Goal: Information Seeking & Learning: Learn about a topic

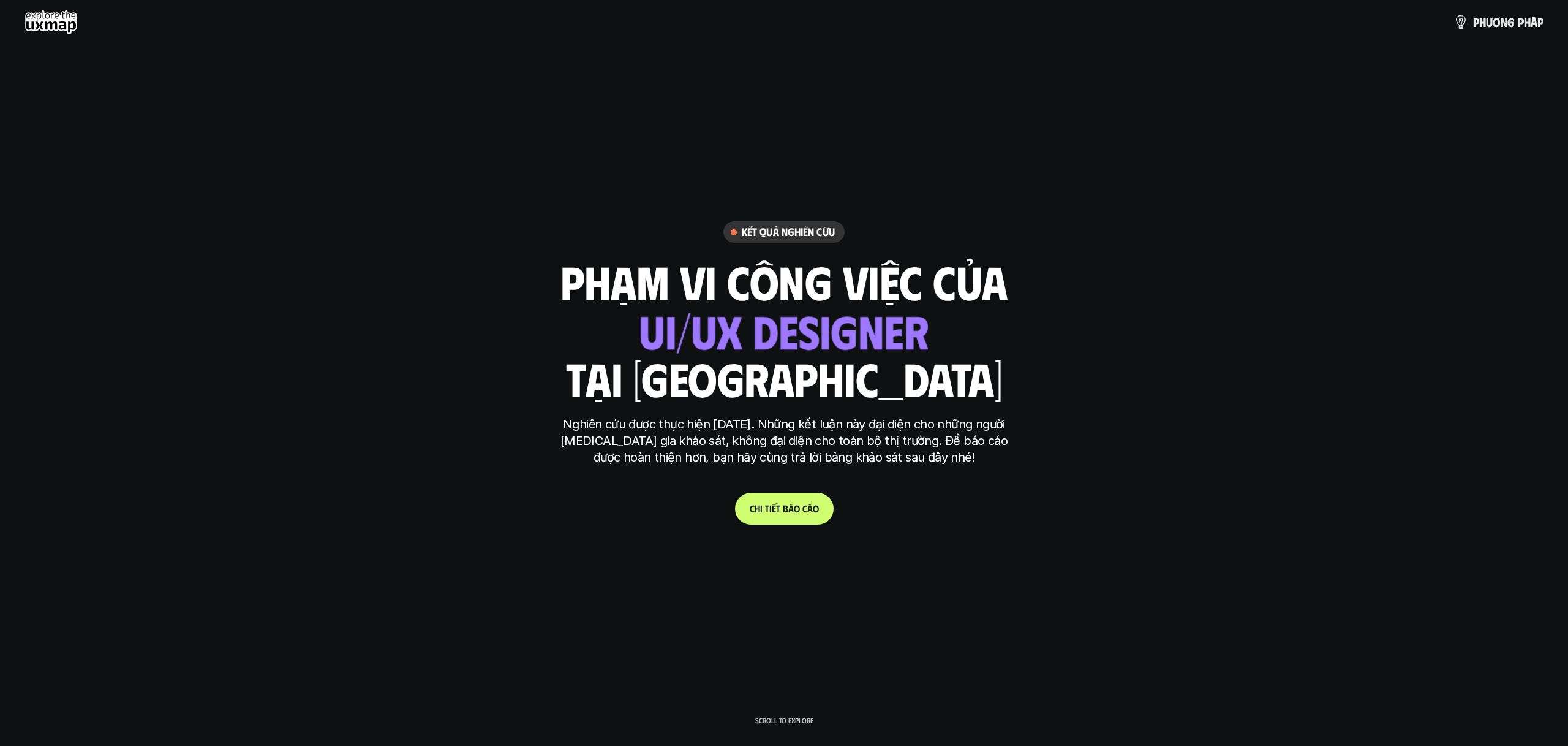
scroll to position [132, 0]
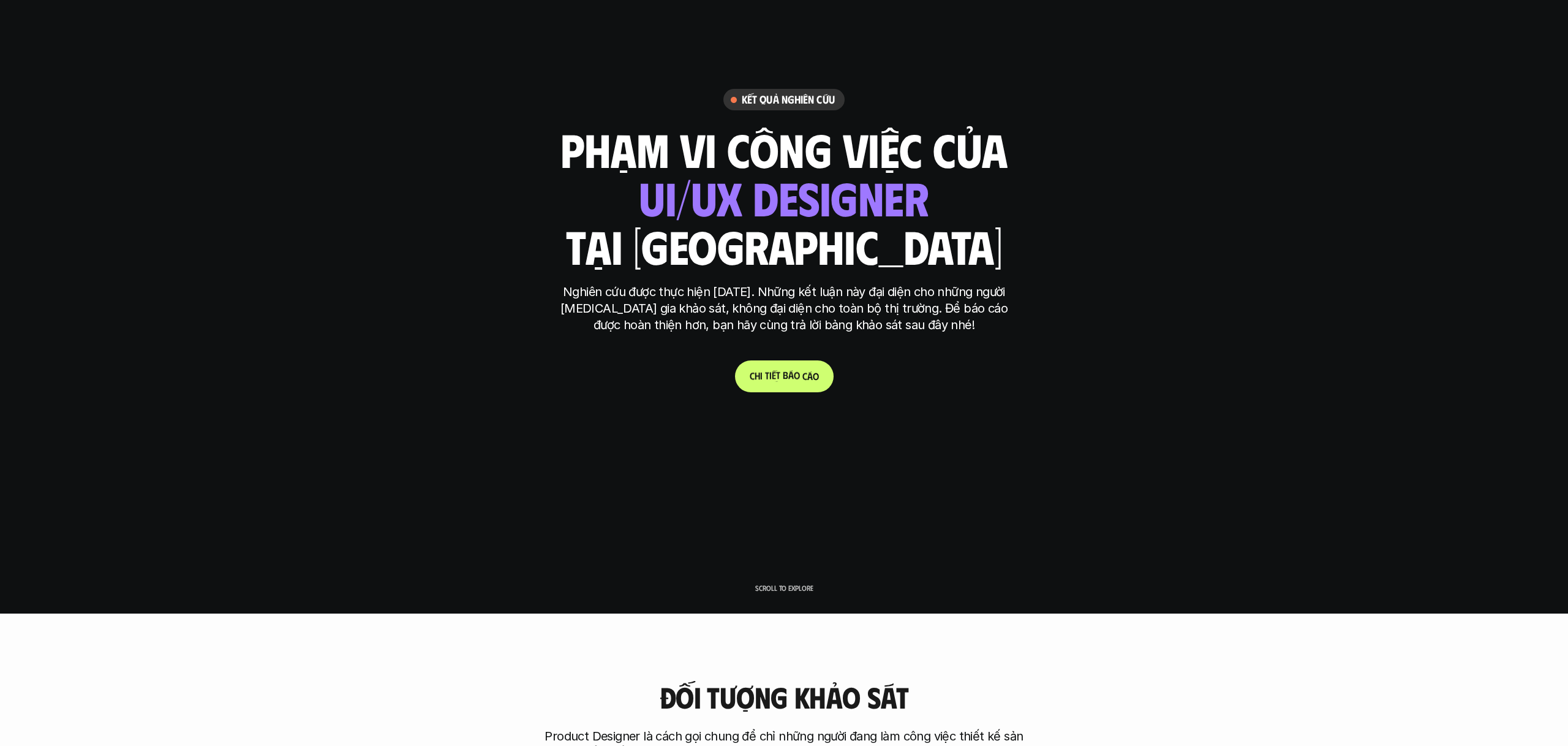
click at [787, 365] on link "C h i t i ế t b á o c á o" at bounding box center [785, 376] width 98 height 32
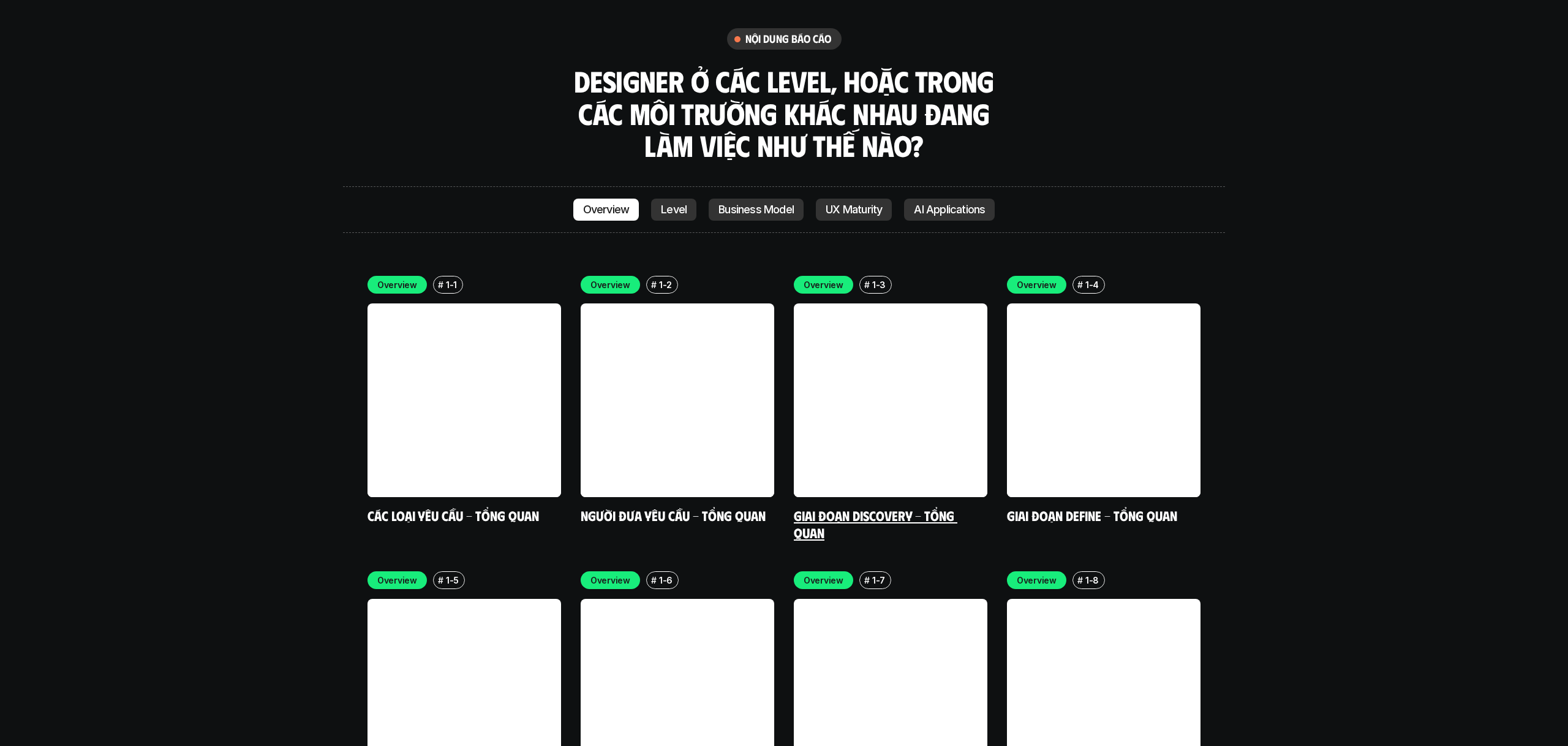
scroll to position [3639, 0]
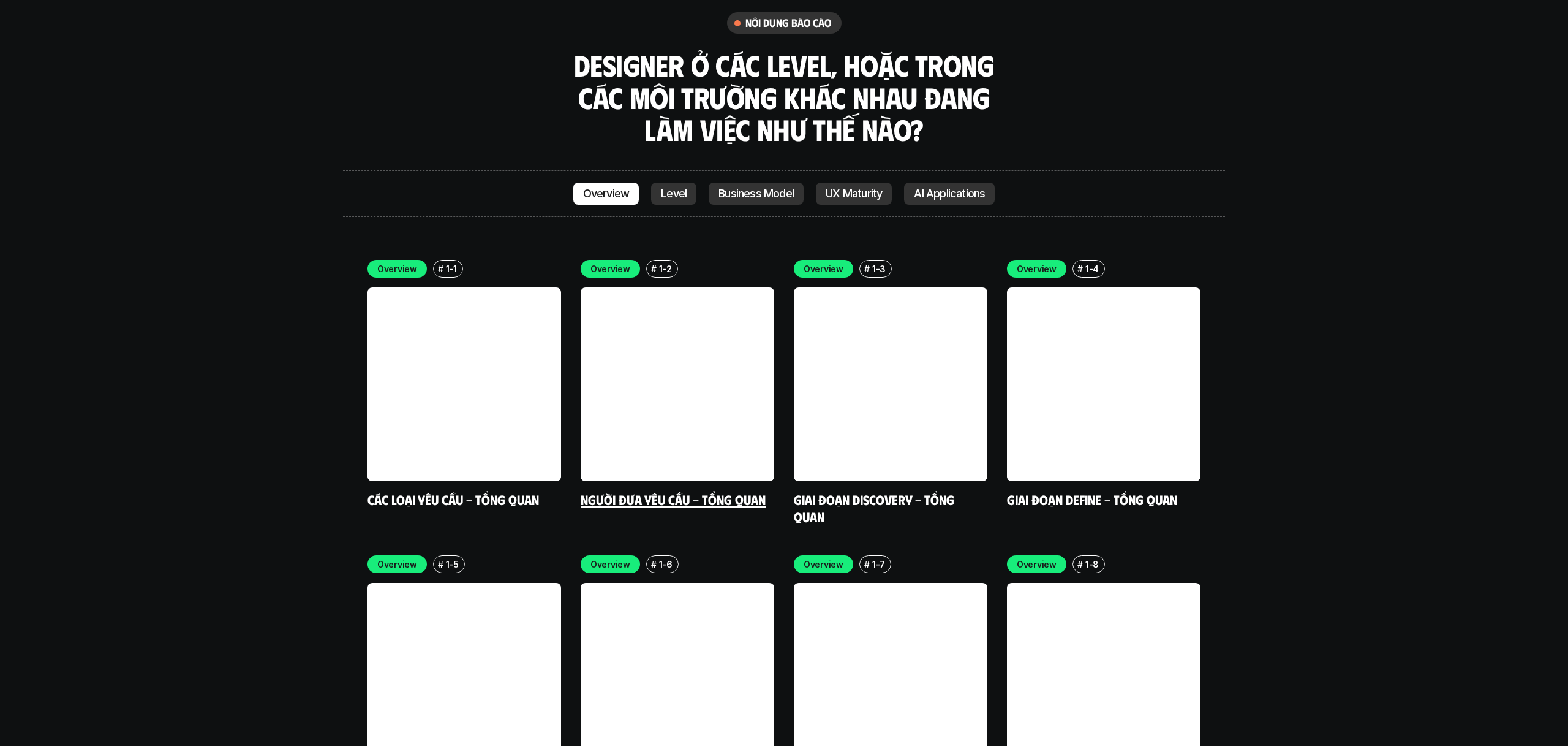
click at [673, 320] on link at bounding box center [677, 384] width 194 height 194
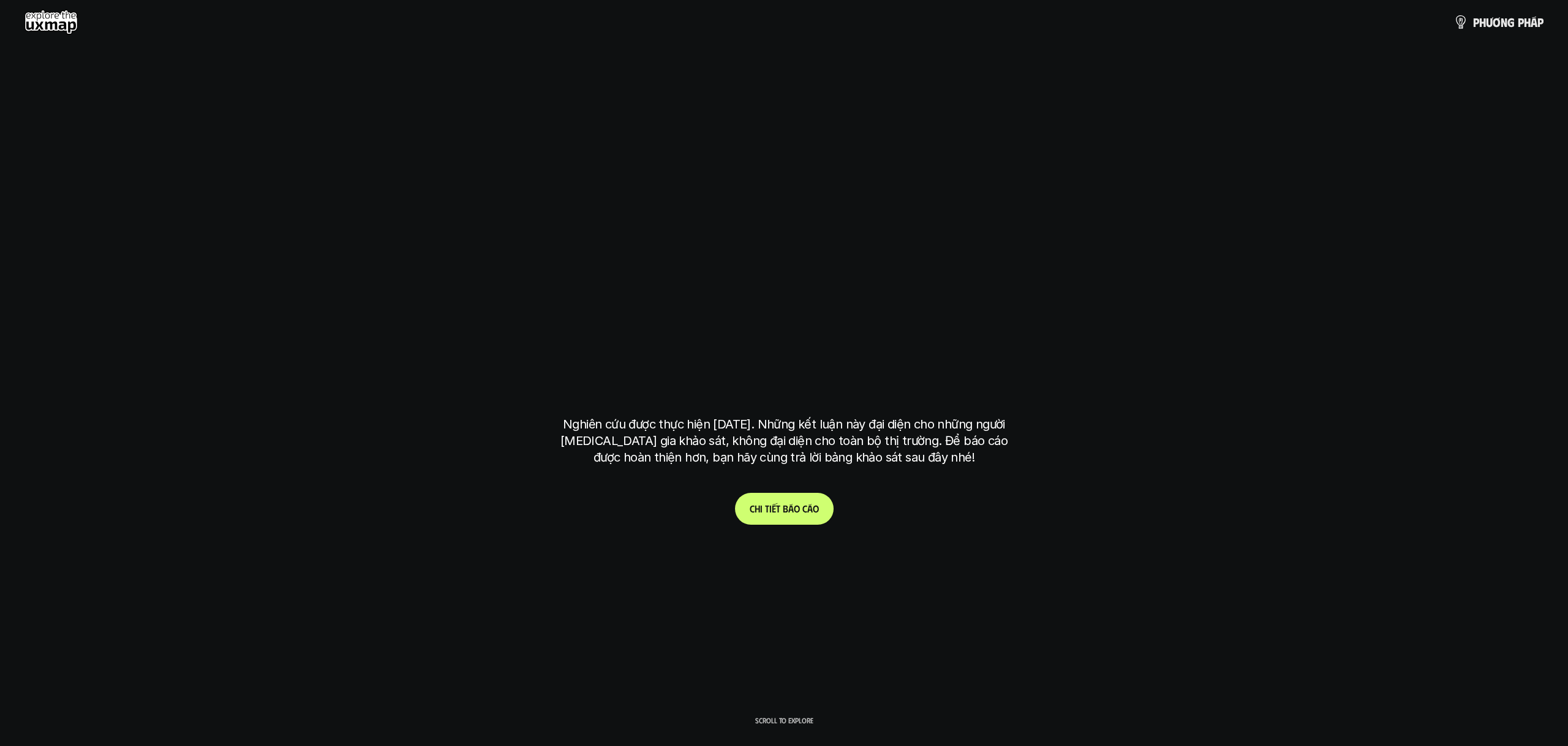
scroll to position [3516, 0]
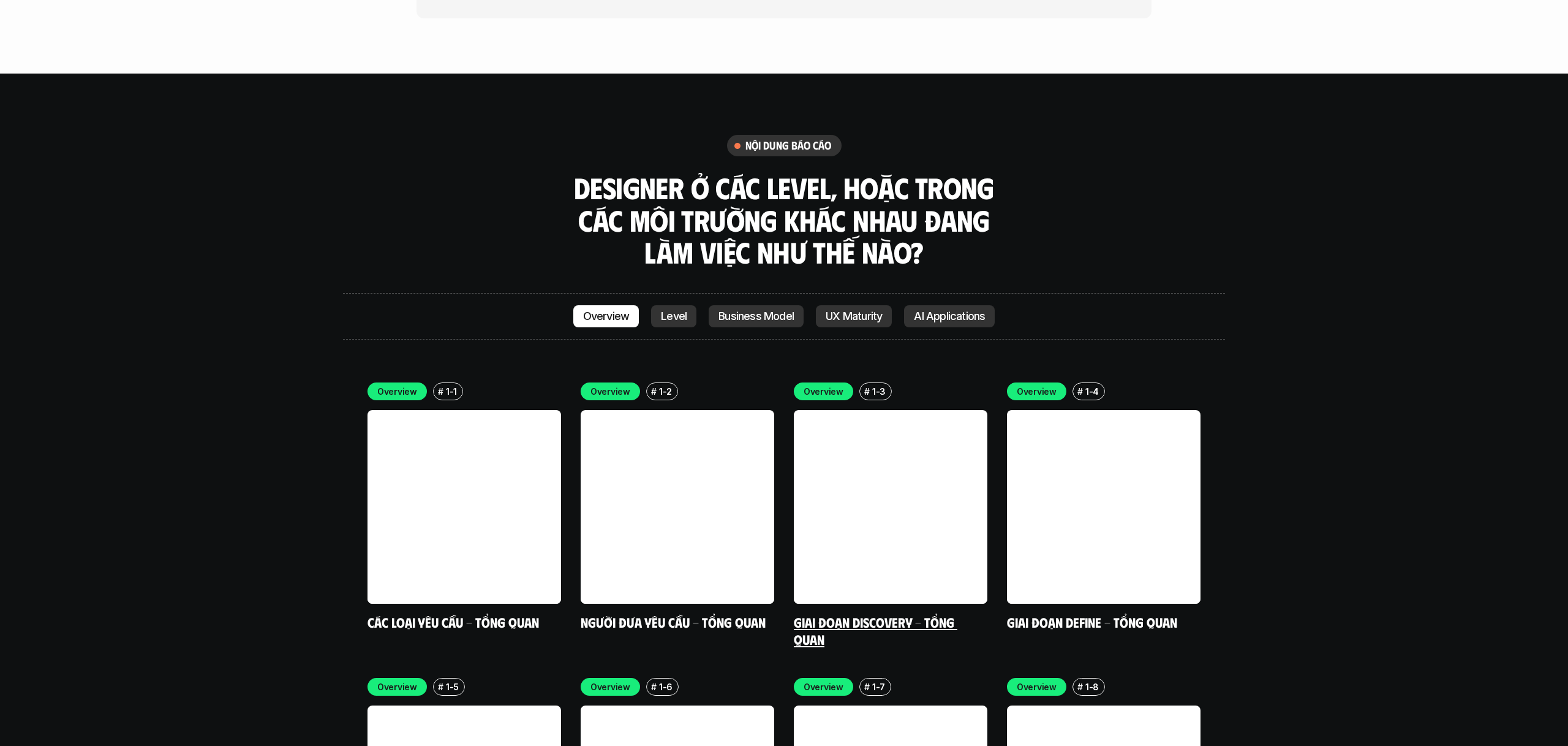
click at [930, 420] on link at bounding box center [890, 507] width 194 height 194
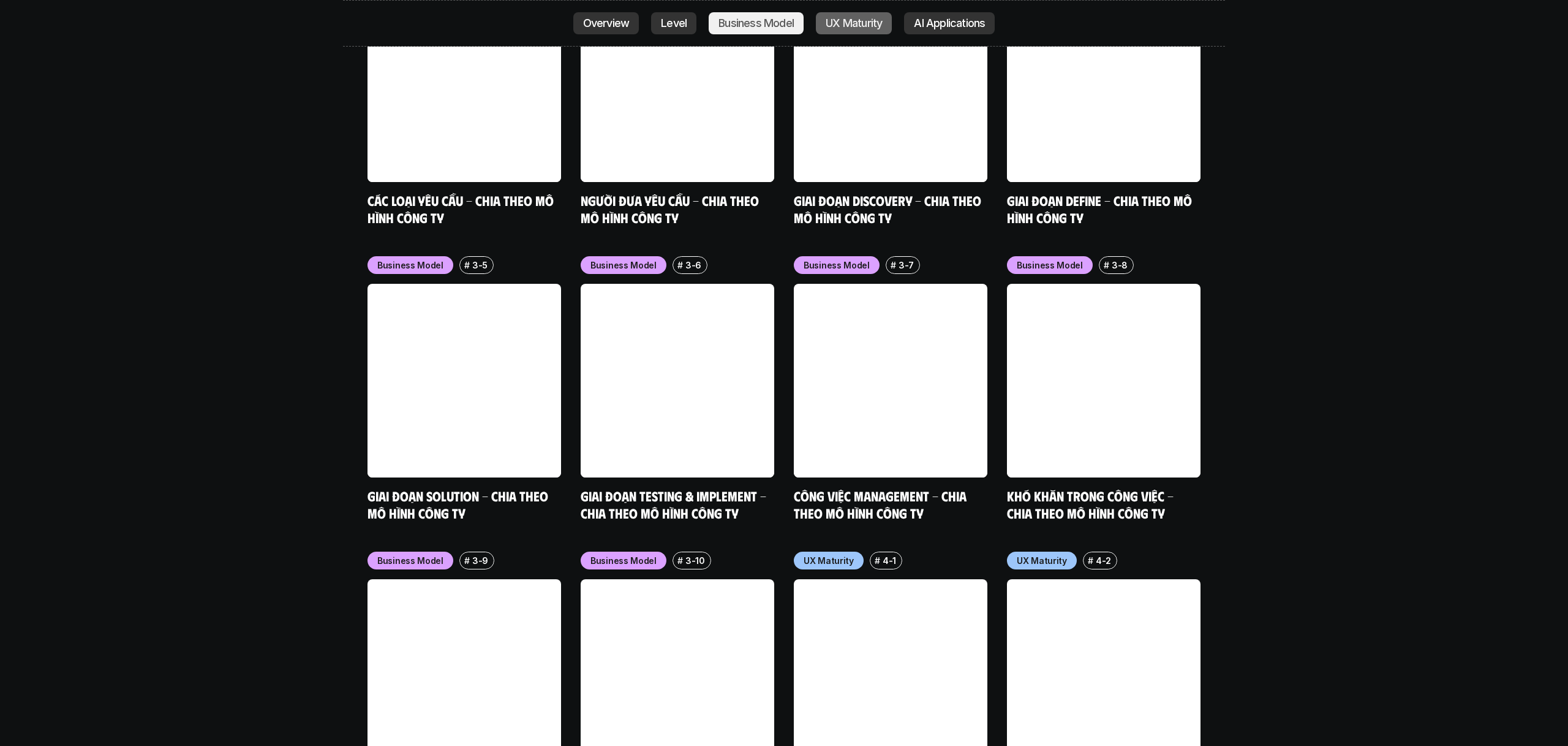
scroll to position [5674, 0]
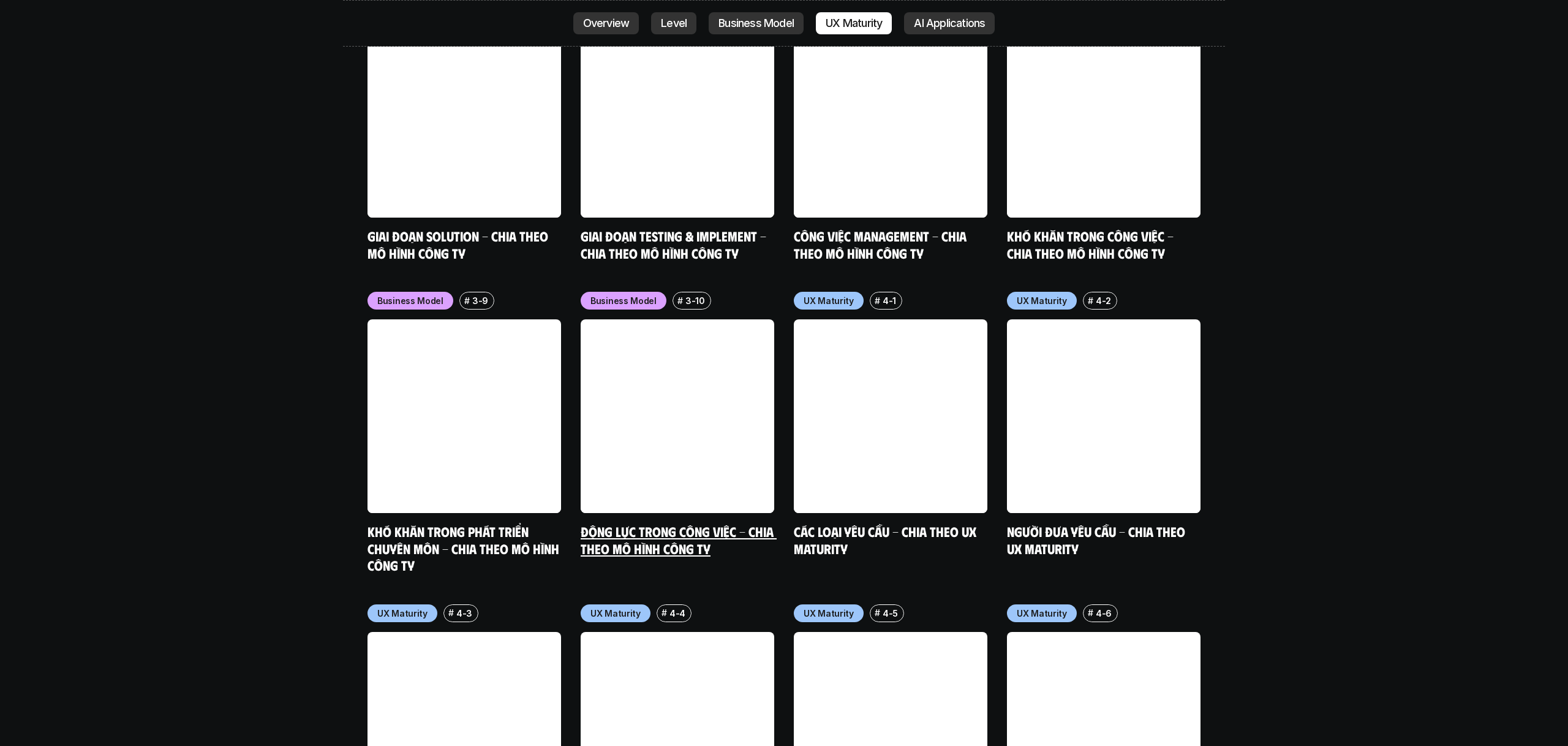
click at [707, 362] on link at bounding box center [677, 416] width 194 height 194
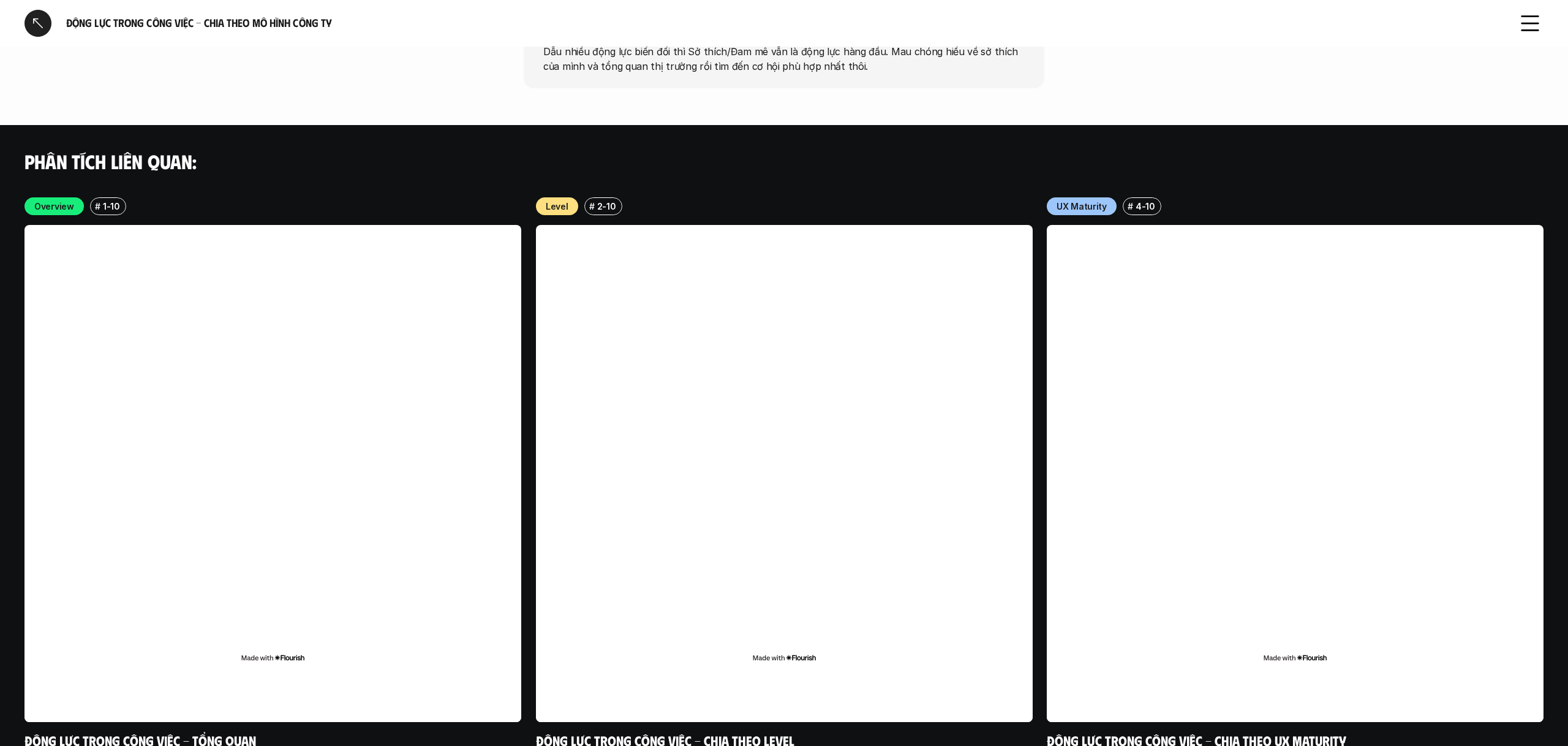
scroll to position [2200, 0]
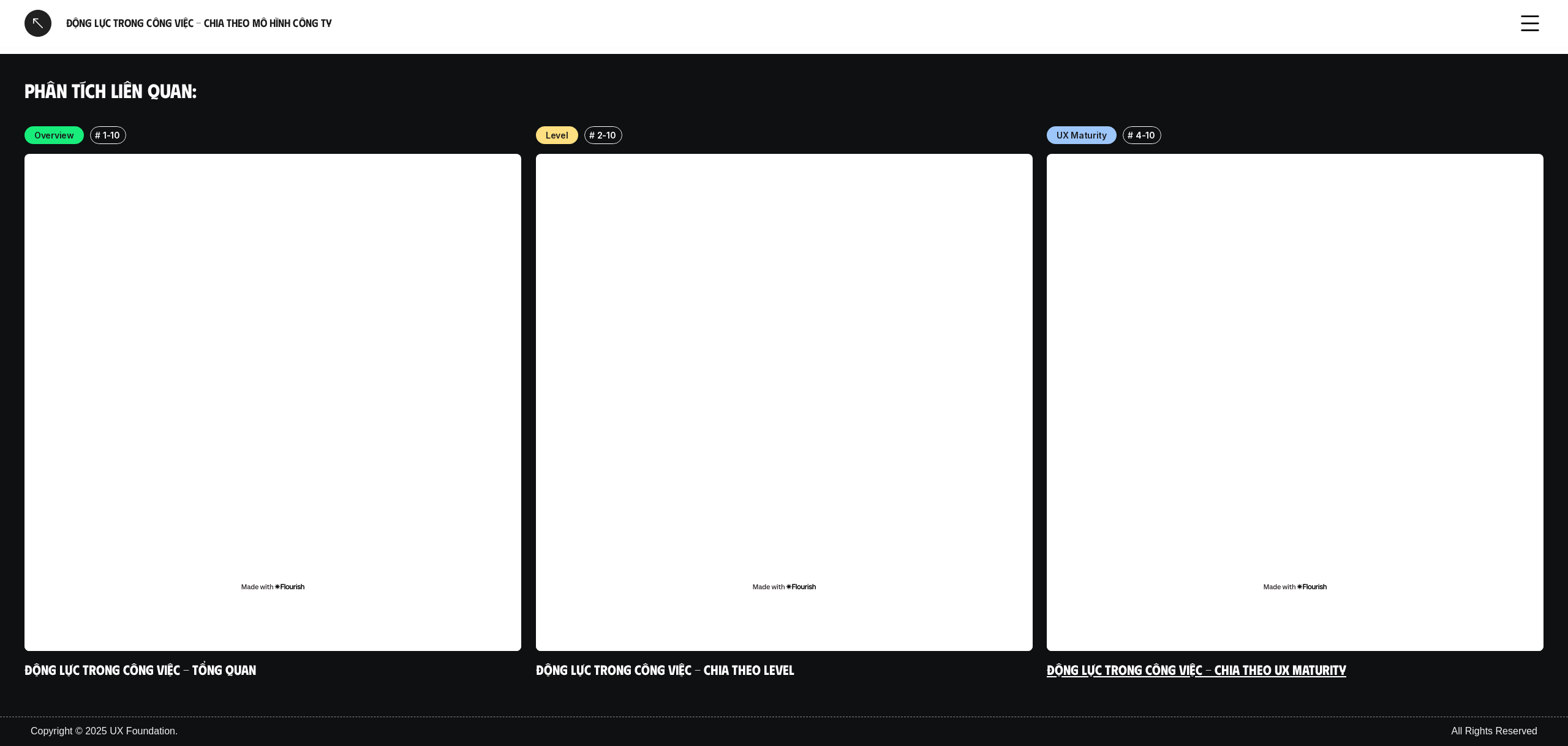
click at [1138, 230] on link at bounding box center [1295, 402] width 497 height 497
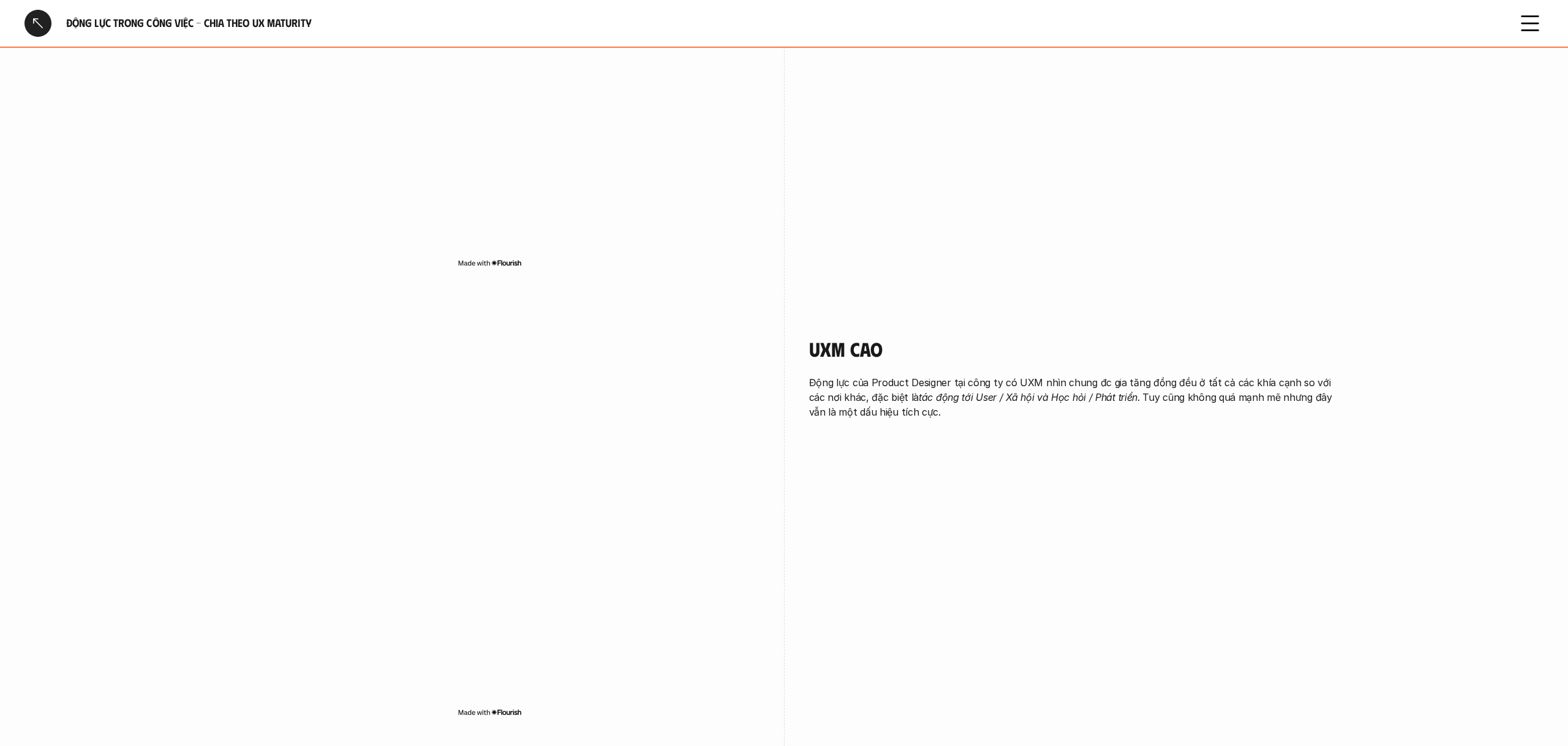
scroll to position [1313, 0]
